Goal: Task Accomplishment & Management: Manage account settings

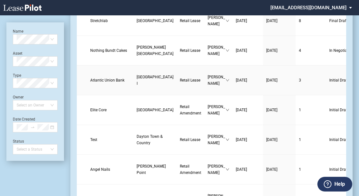
scroll to position [51, 0]
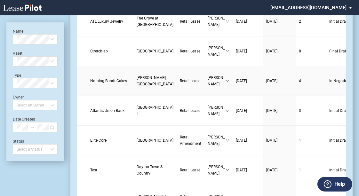
click at [99, 79] on span "Nothing Bundt Cakes" at bounding box center [108, 81] width 37 height 4
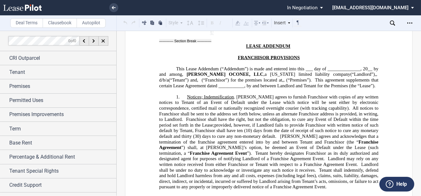
scroll to position [11000, 0]
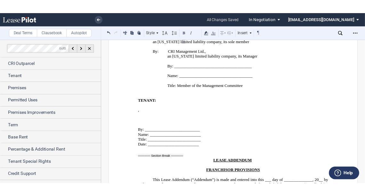
scroll to position [10923, 0]
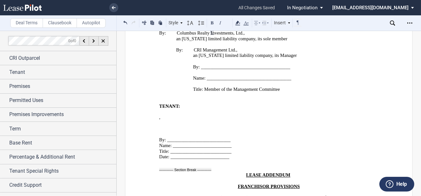
click at [362, 25] on icon "Open Lease options menu" at bounding box center [409, 22] width 5 height 5
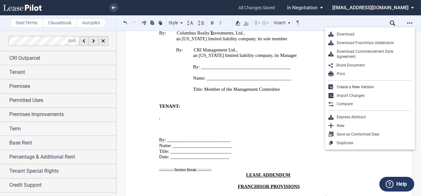
click at [362, 43] on div "Download Franchisor Addendum" at bounding box center [372, 42] width 78 height 5
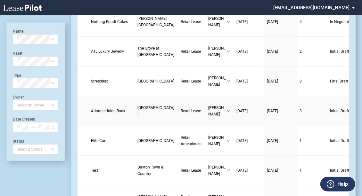
scroll to position [51, 0]
click at [100, 113] on span "Atlantic Union Bank" at bounding box center [108, 111] width 34 height 4
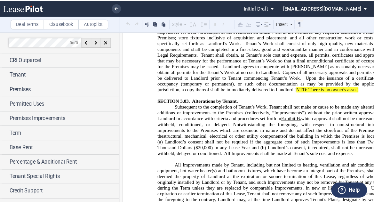
scroll to position [2023, 0]
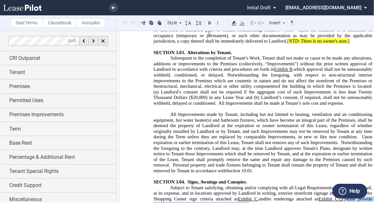
drag, startPoint x: 343, startPoint y: 132, endPoint x: 244, endPoint y: 128, distance: 99.3
click at [246, 196] on span "[please provide proposed signage for our prior approval if desired]," at bounding box center [264, 201] width 220 height 11
click at [235, 21] on icon at bounding box center [234, 23] width 8 height 8
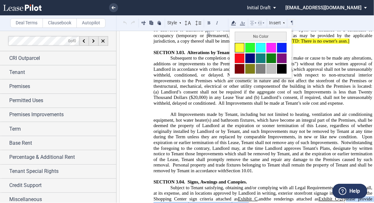
click at [238, 44] on button at bounding box center [240, 48] width 10 height 10
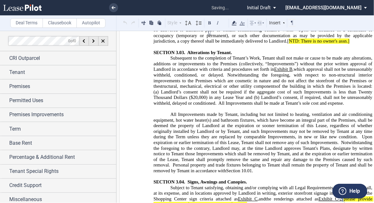
click at [344, 196] on span "please provide proposed signage for our prior approval if desired" at bounding box center [264, 201] width 220 height 11
drag, startPoint x: 361, startPoint y: 131, endPoint x: 348, endPoint y: 131, distance: 13.1
click at [348, 196] on span "[NTD: please provide proposed signage for our prior approval if desired ]," at bounding box center [264, 201] width 220 height 11
click at [231, 26] on icon at bounding box center [234, 23] width 8 height 8
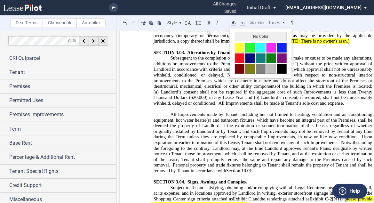
drag, startPoint x: 238, startPoint y: 44, endPoint x: 311, endPoint y: 86, distance: 84.6
click at [238, 44] on button at bounding box center [240, 48] width 10 height 10
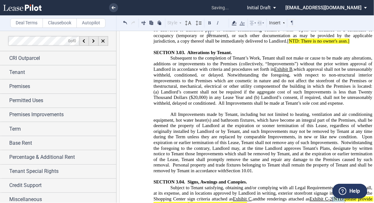
click at [347, 196] on span "p" at bounding box center [346, 198] width 2 height 5
click at [188, 196] on span "lease provide proposed signage for our prior approval if desired" at bounding box center [264, 201] width 220 height 11
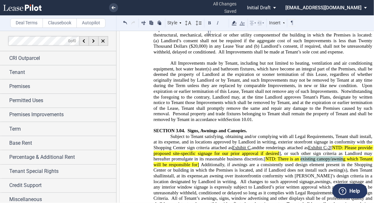
drag, startPoint x: 300, startPoint y: 91, endPoint x: 343, endPoint y: 93, distance: 42.6
click at [343, 156] on span "NTD: There is an existing canopy/awning which Tenant will be responsible for]" at bounding box center [264, 161] width 220 height 11
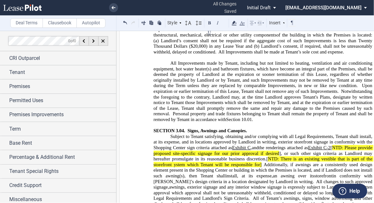
click at [332, 156] on span "NTD: There is an existing vestible that is part of the storefront ystem which T…" at bounding box center [264, 161] width 220 height 11
drag, startPoint x: 172, startPoint y: 97, endPoint x: 183, endPoint y: 93, distance: 12.4
click at [172, 156] on span "NTD: There is an existing vestibule that is part of the storefront ystem which …" at bounding box center [264, 161] width 220 height 11
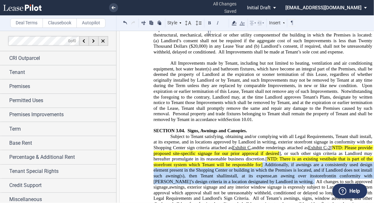
drag, startPoint x: 262, startPoint y: 97, endPoint x: 276, endPoint y: 112, distance: 20.6
click at [276, 150] on span "or such other sign criteria as Landlord may hereafter promulgate in its reasona…" at bounding box center [264, 167] width 220 height 34
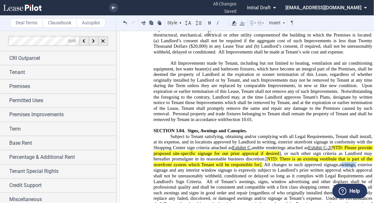
drag, startPoint x: 354, startPoint y: 95, endPoint x: 338, endPoint y: 97, distance: 15.5
click at [338, 162] on span "awnings, exterior signage and any interior window signage is expressly subject …" at bounding box center [264, 173] width 220 height 22
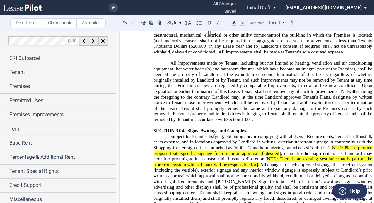
click at [190, 162] on span "the storefront system (including the vestible), exterior signage and any interi…" at bounding box center [264, 173] width 220 height 22
drag, startPoint x: 310, startPoint y: 113, endPoint x: 296, endPoint y: 115, distance: 14.5
click at [296, 179] on span "All of Tenant’s awnings, signs, window advertising and other displays shall be …" at bounding box center [264, 187] width 220 height 17
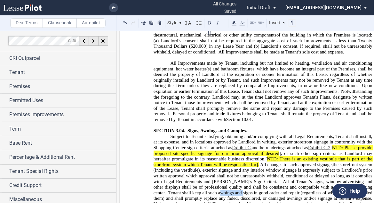
drag, startPoint x: 215, startPoint y: 125, endPoint x: 191, endPoint y: 123, distance: 24.4
click at [191, 190] on span "Tenant shall keep all such awnings and signs in good order and repair (regardle…" at bounding box center [264, 195] width 220 height 11
drag, startPoint x: 265, startPoint y: 129, endPoint x: 236, endPoint y: 130, distance: 28.5
click at [236, 190] on span "Tenant shall keep all such signs in good order and repair (regardless of who or…" at bounding box center [264, 195] width 220 height 11
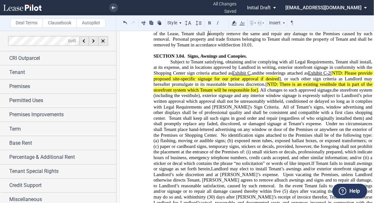
scroll to position [2151, 0]
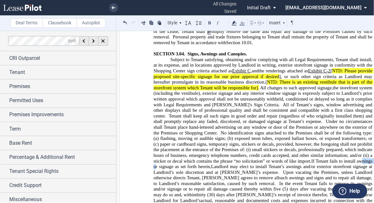
drag, startPoint x: 356, startPoint y: 90, endPoint x: 371, endPoint y: 91, distance: 15.1
click at [365, 158] on span "If Tenant fails to install awnings or signage as set forth herein," at bounding box center [264, 163] width 220 height 11
drag, startPoint x: 367, startPoint y: 89, endPoint x: 373, endPoint y: 89, distance: 5.8
drag, startPoint x: 314, startPoint y: 97, endPoint x: 285, endPoint y: 94, distance: 29.2
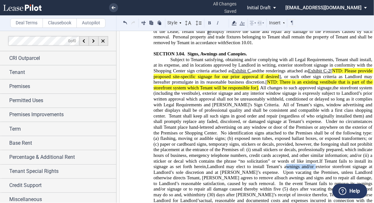
click at [285, 164] on span "Landlord may elect to install Tenant’s awnings and/or exterior storefront signa…" at bounding box center [264, 169] width 220 height 11
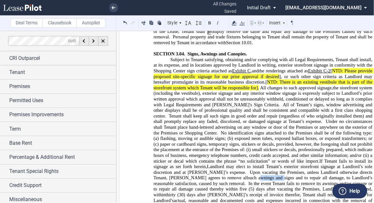
drag, startPoint x: 227, startPoint y: 106, endPoint x: 205, endPoint y: 105, distance: 22.1
click at [205, 175] on span "such awnings and signs and to repair all damage, to Landlord’s reasonable satis…" at bounding box center [264, 180] width 220 height 11
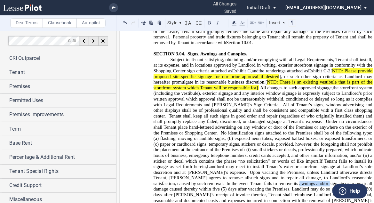
drag, startPoint x: 279, startPoint y: 111, endPoint x: 249, endPoint y: 111, distance: 30.7
click at [249, 181] on span "In the event Tenant fails to remove its awnings and/or signage or to repair all…" at bounding box center [264, 186] width 220 height 11
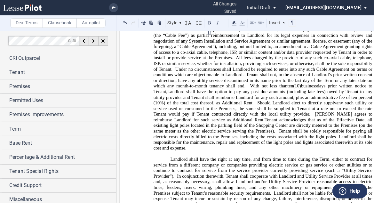
scroll to position [3329, 0]
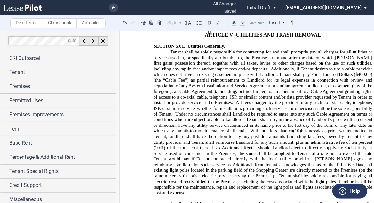
drag, startPoint x: 173, startPoint y: 144, endPoint x: 250, endPoint y: 192, distance: 90.8
drag, startPoint x: 170, startPoint y: 69, endPoint x: 174, endPoint y: 35, distance: 34.5
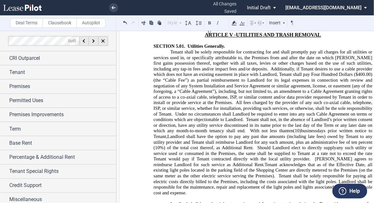
click at [181, 23] on div "Style ARTICLE I SECTION 1.01 (A) Subsection (a) Subsection (i) Subsection Norma…" at bounding box center [209, 23] width 175 height 8
click at [180, 22] on icon at bounding box center [180, 22] width 3 height 3
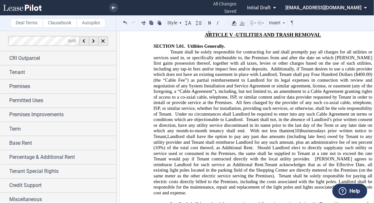
click at [178, 22] on div "Style" at bounding box center [174, 23] width 17 height 8
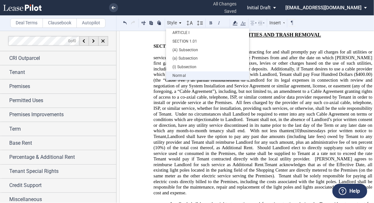
click at [183, 75] on div "Normal" at bounding box center [207, 75] width 77 height 5
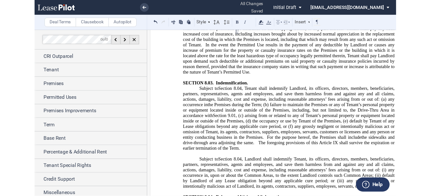
scroll to position [4764, 0]
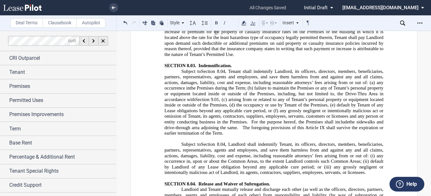
scroll to position [4720, 0]
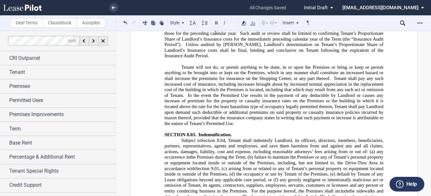
drag, startPoint x: 300, startPoint y: 126, endPoint x: 322, endPoint y: 118, distance: 23.5
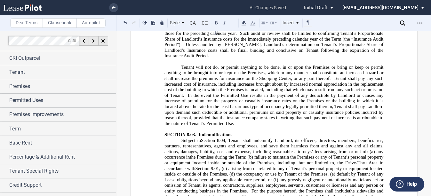
drag, startPoint x: 304, startPoint y: 152, endPoint x: 314, endPoint y: 153, distance: 9.9
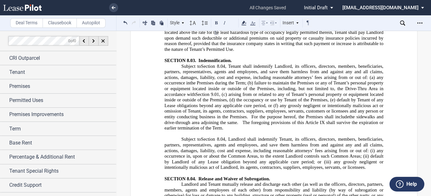
scroll to position [4822, 0]
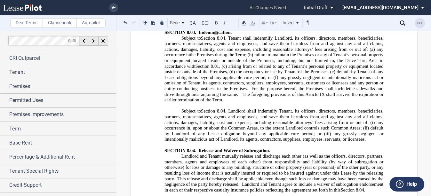
click at [365, 22] on icon "Open Lease options menu" at bounding box center [419, 22] width 5 height 5
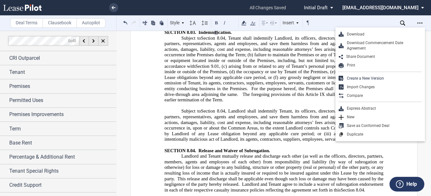
drag, startPoint x: 268, startPoint y: 44, endPoint x: 273, endPoint y: 44, distance: 4.5
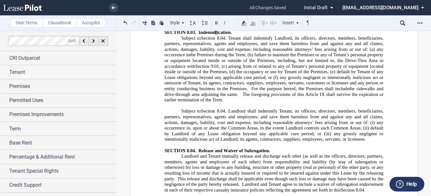
drag, startPoint x: 297, startPoint y: 61, endPoint x: 327, endPoint y: 55, distance: 31.0
click at [365, 23] on icon "Open Lease options menu" at bounding box center [419, 22] width 5 height 5
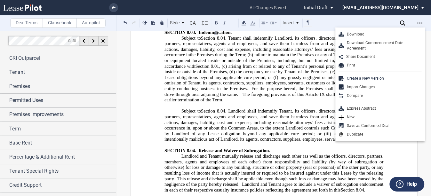
click at [360, 34] on div "Download" at bounding box center [383, 34] width 78 height 5
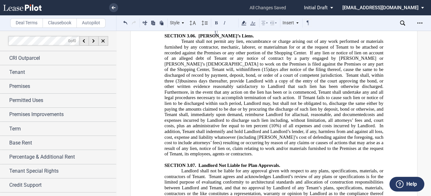
scroll to position [2594, 0]
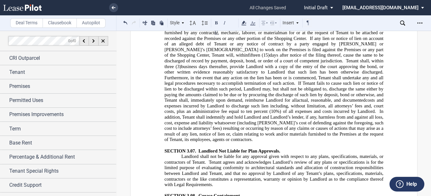
click at [175, 23] on div "Style" at bounding box center [177, 23] width 17 height 8
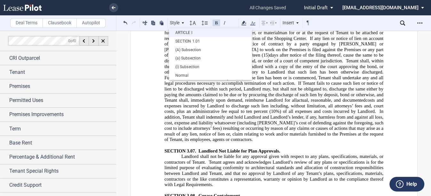
click at [182, 31] on div "ARTICLE I" at bounding box center [210, 32] width 77 height 5
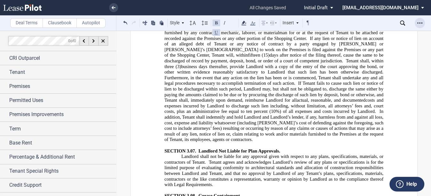
click at [365, 24] on div "Open Lease options menu" at bounding box center [420, 23] width 10 height 10
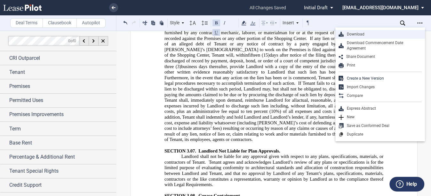
click at [365, 34] on div "Download" at bounding box center [383, 34] width 78 height 5
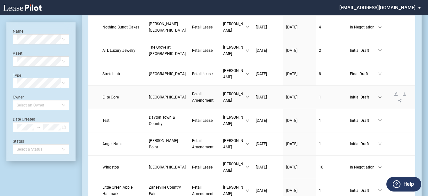
scroll to position [77, 0]
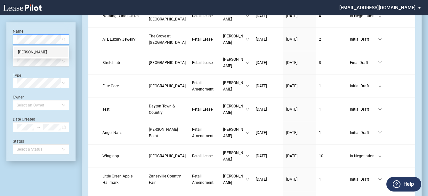
click at [32, 50] on div "Eloise" at bounding box center [41, 52] width 46 height 6
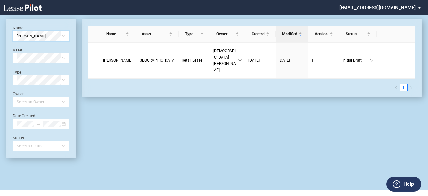
scroll to position [15, 0]
click at [110, 58] on span "Eloise" at bounding box center [117, 60] width 29 height 4
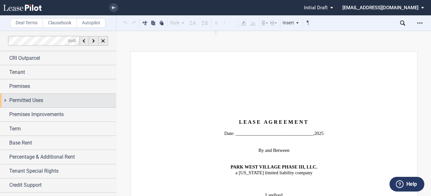
click at [27, 97] on span "Permitted Uses" at bounding box center [26, 101] width 34 height 8
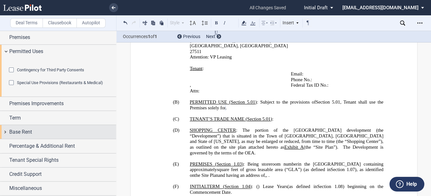
scroll to position [83, 0]
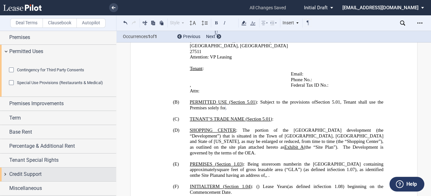
click at [37, 181] on div "Credit Support" at bounding box center [58, 175] width 116 height 14
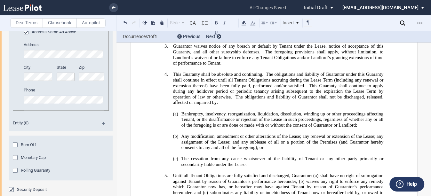
scroll to position [18260, 0]
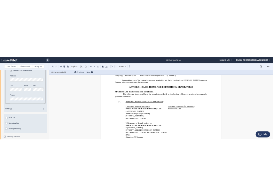
scroll to position [358, 0]
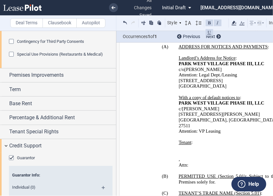
scroll to position [0, 0]
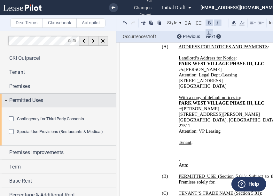
click at [6, 101] on div "Permitted Uses" at bounding box center [58, 101] width 116 height 14
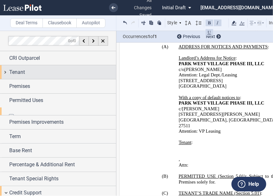
click at [13, 77] on div "Tenant" at bounding box center [58, 72] width 116 height 14
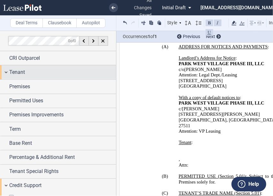
click at [13, 75] on span "Tenant" at bounding box center [17, 73] width 16 height 8
click at [18, 75] on span "Tenant" at bounding box center [17, 73] width 16 height 8
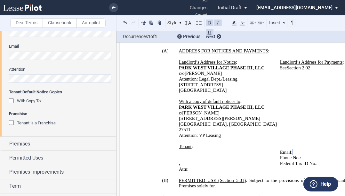
scroll to position [282, 0]
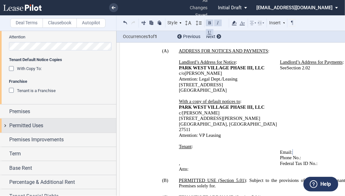
click at [25, 128] on span "Permitted Uses" at bounding box center [26, 126] width 34 height 8
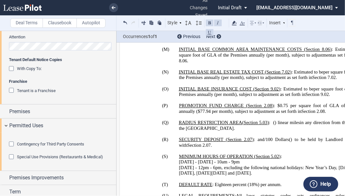
scroll to position [822, 0]
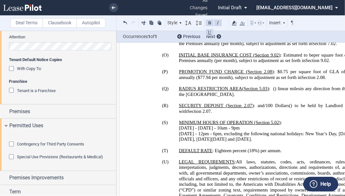
click at [214, 125] on span at bounding box center [213, 127] width 1 height 5
click at [223, 120] on span "MINIMUM HOURS OF OPERATION (" at bounding box center [217, 122] width 77 height 5
click at [222, 125] on span "10am" at bounding box center [222, 127] width 11 height 5
drag, startPoint x: 232, startPoint y: 114, endPoint x: 238, endPoint y: 112, distance: 5.8
click at [233, 125] on span "9pm" at bounding box center [235, 127] width 8 height 5
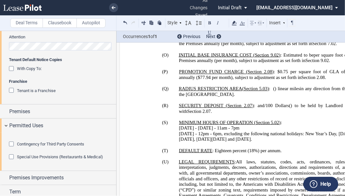
click at [213, 125] on span "Saturday" at bounding box center [205, 127] width 15 height 5
click at [243, 125] on p "Monday - Thursday - 11am - 7pm" at bounding box center [276, 128] width 194 height 6
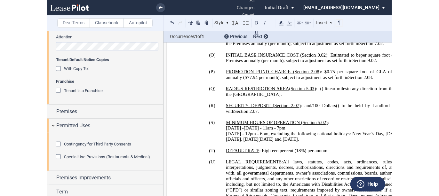
scroll to position [0, 26]
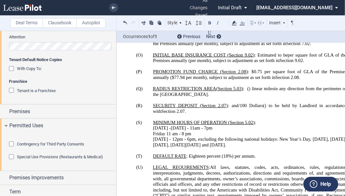
click at [164, 131] on span "﻿Friday 11 am - 8 pm" at bounding box center [172, 133] width 38 height 5
drag, startPoint x: 203, startPoint y: 124, endPoint x: 166, endPoint y: 124, distance: 37.5
click at [166, 137] on span "Sunday - 12pm - 6pm, excluding the following national holidays: New Year’s Day,…" at bounding box center [250, 142] width 195 height 11
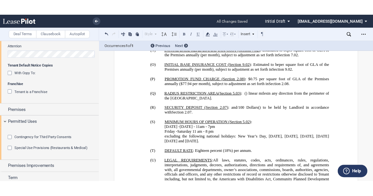
scroll to position [0, 0]
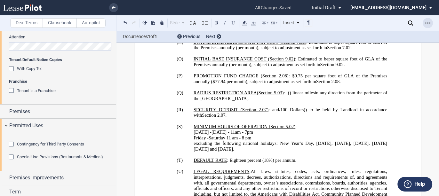
click at [424, 26] on div "Open Lease options menu" at bounding box center [428, 23] width 10 height 10
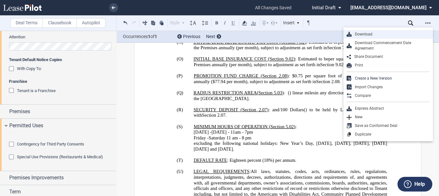
click at [388, 33] on div "Download" at bounding box center [391, 34] width 78 height 5
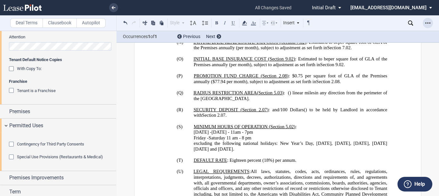
click at [430, 22] on icon "Open Lease options menu" at bounding box center [427, 22] width 5 height 5
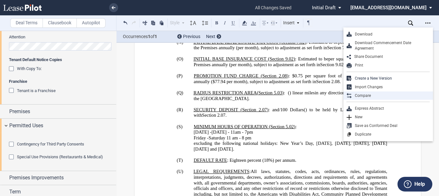
click at [366, 93] on div "Compare" at bounding box center [391, 95] width 78 height 5
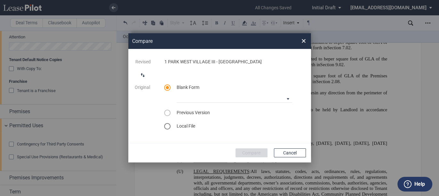
click at [192, 115] on span "Previous Version" at bounding box center [193, 112] width 33 height 5
click at [170, 112] on div "select previous version" at bounding box center [167, 113] width 6 height 6
click at [169, 112] on div "select previous version" at bounding box center [167, 113] width 6 height 6
click at [168, 114] on div "select previous version" at bounding box center [167, 113] width 6 height 6
click at [183, 113] on span "Previous Version" at bounding box center [193, 112] width 33 height 5
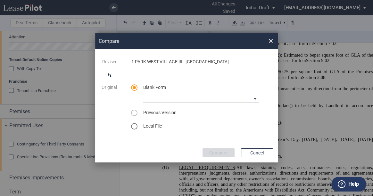
click at [134, 112] on div "select previous version" at bounding box center [134, 113] width 6 height 6
click at [261, 152] on button "Cancel" at bounding box center [257, 153] width 32 height 9
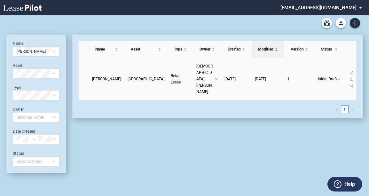
click at [97, 77] on span "Eloise" at bounding box center [106, 79] width 29 height 4
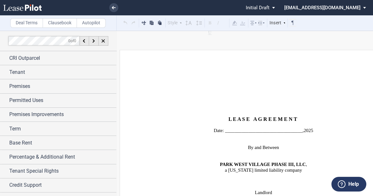
click at [269, 6] on span "Initial Draft" at bounding box center [258, 8] width 24 height 6
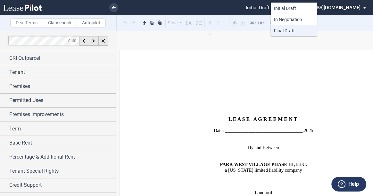
click at [285, 28] on span "Final Draft" at bounding box center [284, 30] width 21 height 5
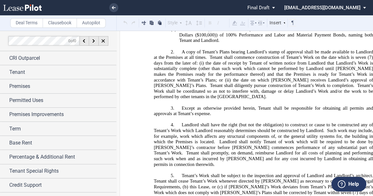
scroll to position [11934, 0]
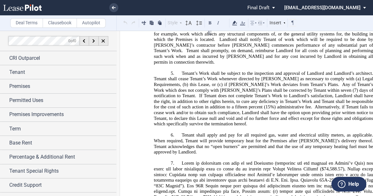
drag, startPoint x: 281, startPoint y: 97, endPoint x: 241, endPoint y: 97, distance: 40.0
drag, startPoint x: 298, startPoint y: 109, endPoint x: 153, endPoint y: 104, distance: 145.4
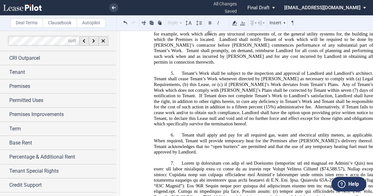
click at [67, 25] on label "Clausebook" at bounding box center [60, 23] width 34 height 10
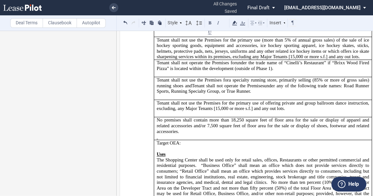
scroll to position [13703, 0]
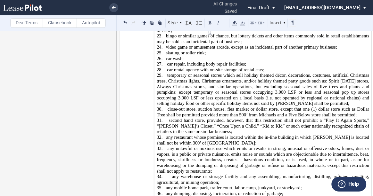
click at [34, 23] on label "Deal Terms" at bounding box center [26, 23] width 33 height 10
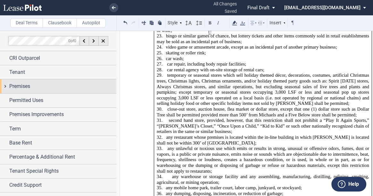
click at [54, 83] on div "Premises" at bounding box center [62, 87] width 107 height 8
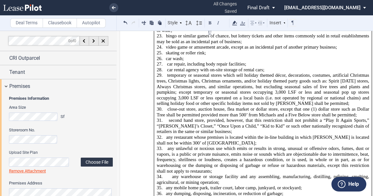
scroll to position [51, 0]
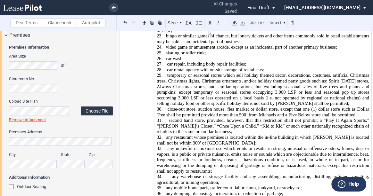
click at [85, 107] on label "Choose File" at bounding box center [97, 111] width 32 height 9
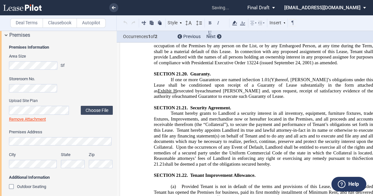
scroll to position [10388, 0]
click at [116, 5] on link at bounding box center [113, 7] width 9 height 9
